Goal: Task Accomplishment & Management: Use online tool/utility

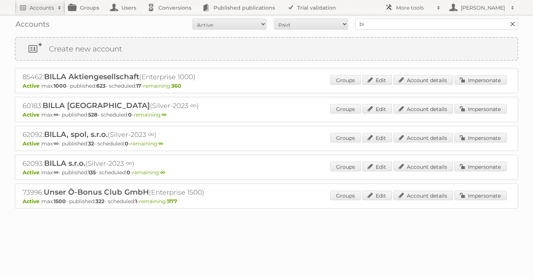
type input "b"
type input "as [PERSON_NAME]"
click at [507, 18] on input "Search" at bounding box center [512, 23] width 11 height 11
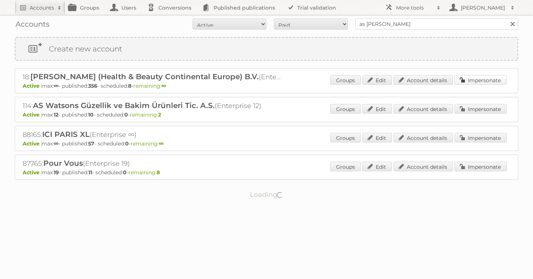
click at [464, 84] on link "Impersonate" at bounding box center [480, 80] width 52 height 10
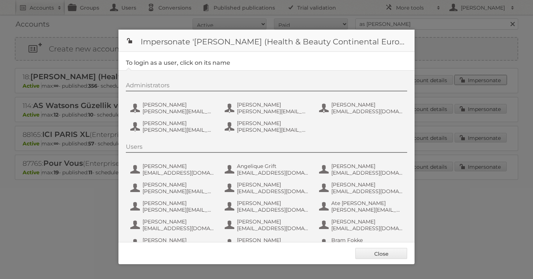
scroll to position [481, 0]
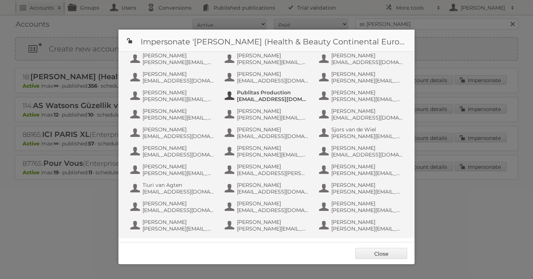
click at [270, 100] on span "info+aswatson-production@publitas.com" at bounding box center [273, 99] width 72 height 7
